Goal: Information Seeking & Learning: Learn about a topic

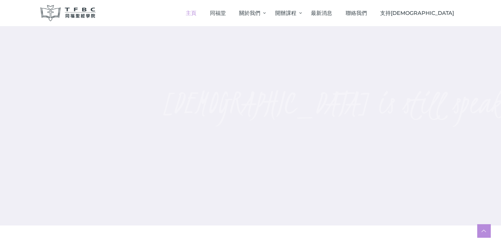
scroll to position [305, 0]
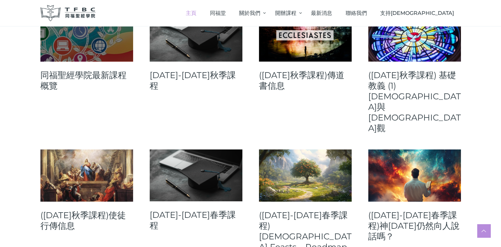
click at [109, 55] on link at bounding box center [86, 36] width 93 height 52
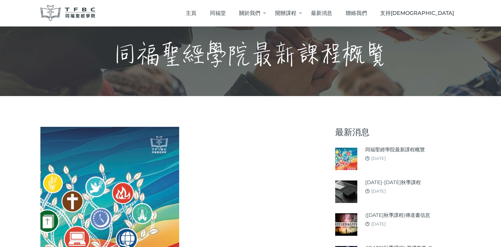
scroll to position [93, 0]
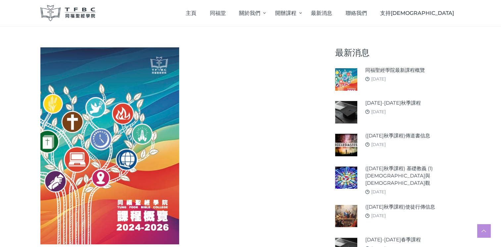
click at [342, 112] on img at bounding box center [346, 112] width 22 height 22
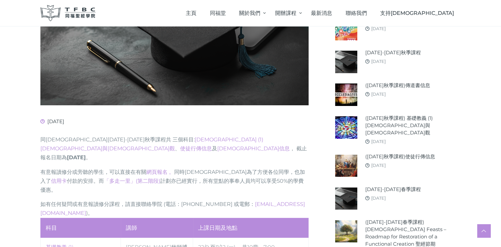
scroll to position [292, 0]
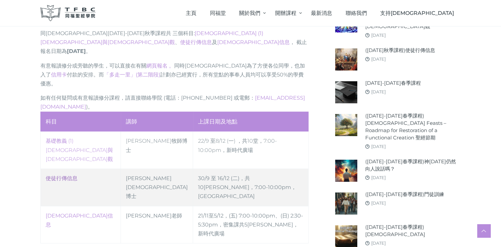
click at [58, 175] on link "使徒行傳信息" at bounding box center [62, 178] width 32 height 6
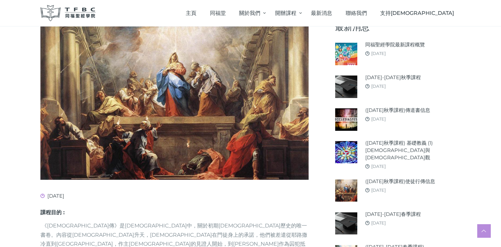
scroll to position [106, 0]
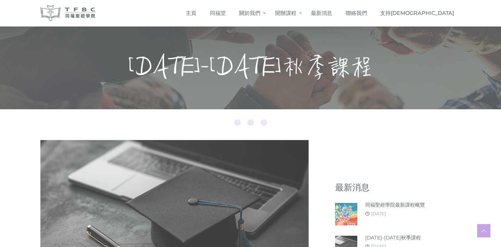
scroll to position [292, 0]
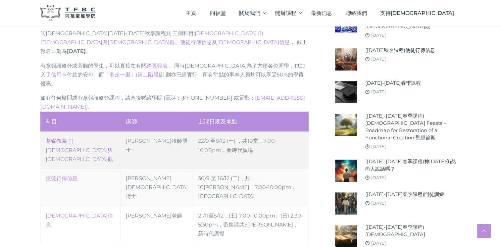
click at [90, 138] on link "‎基礎教義 (1) 聖靈觀與教會觀" at bounding box center [79, 150] width 67 height 24
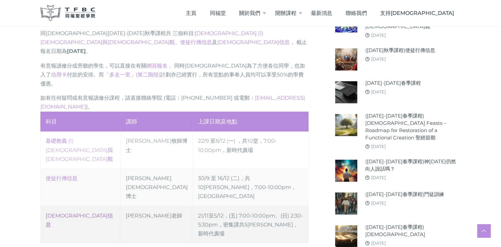
click at [63, 213] on link "傳道書信息" at bounding box center [79, 220] width 67 height 15
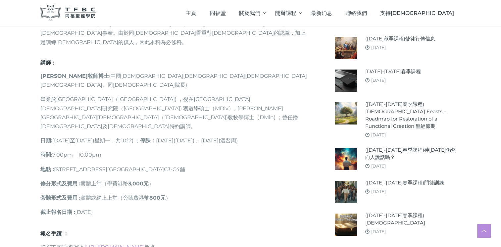
scroll to position [371, 0]
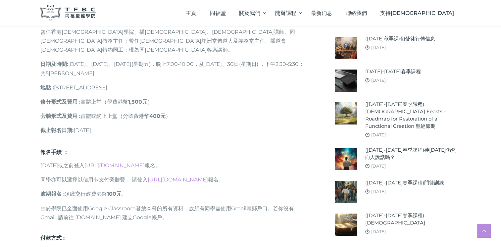
scroll to position [384, 0]
